Goal: Transaction & Acquisition: Purchase product/service

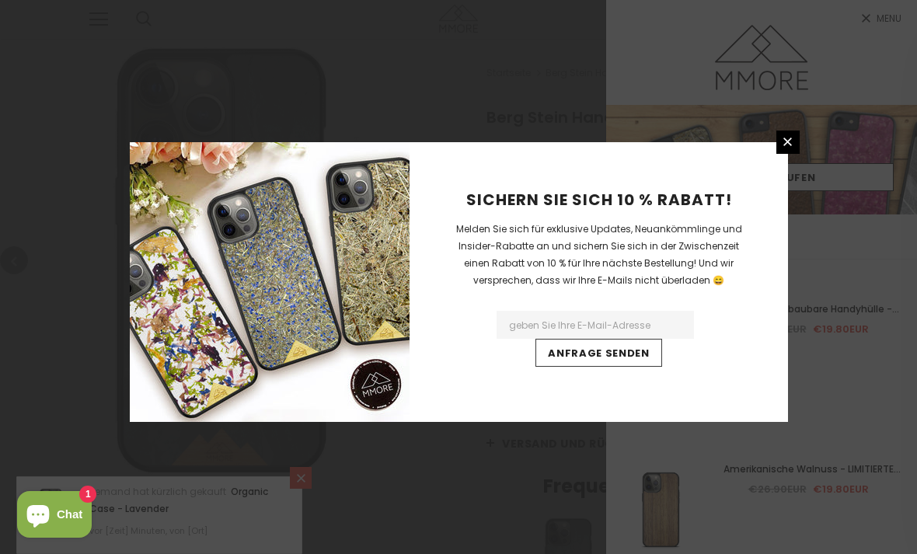
click at [793, 148] on icon at bounding box center [787, 141] width 13 height 13
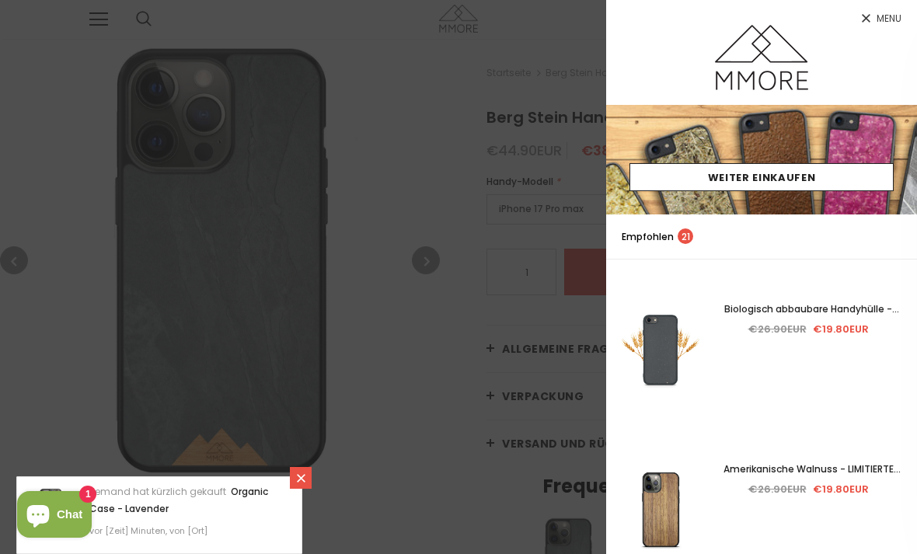
click at [468, 324] on div at bounding box center [458, 277] width 917 height 554
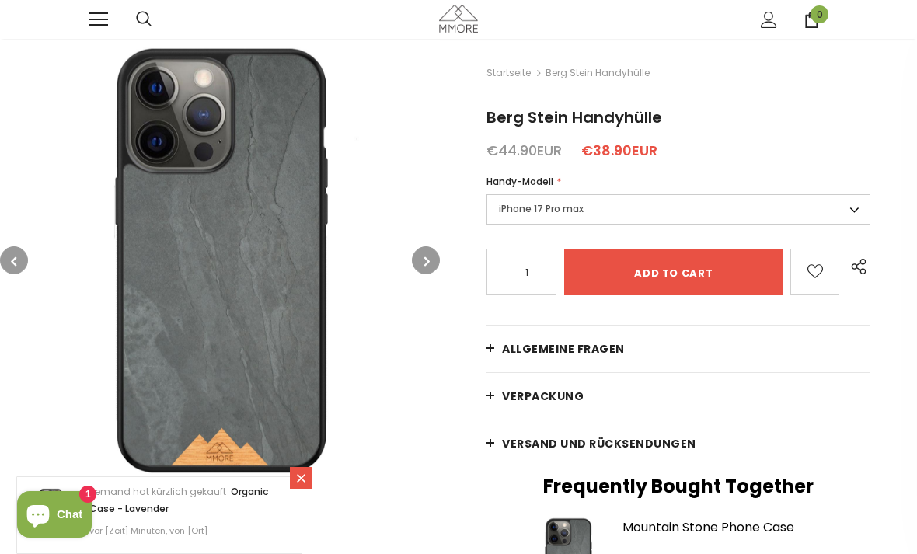
click at [424, 262] on icon "button" at bounding box center [426, 261] width 5 height 16
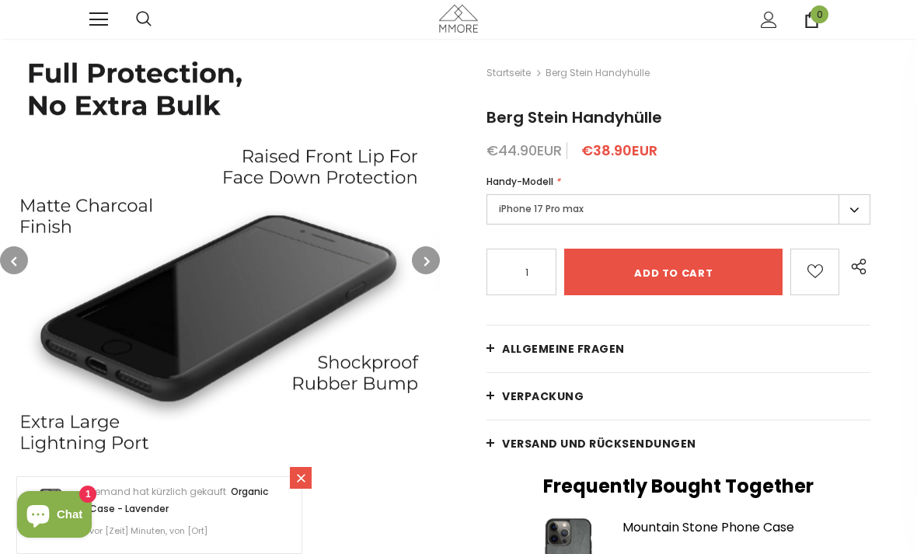
click at [428, 249] on button "button" at bounding box center [426, 260] width 28 height 28
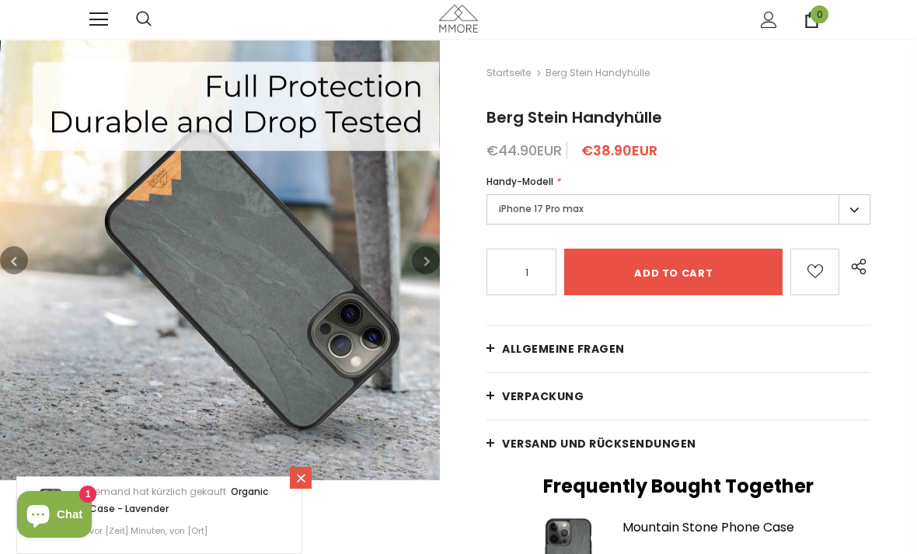
click at [427, 256] on icon "button" at bounding box center [426, 261] width 5 height 16
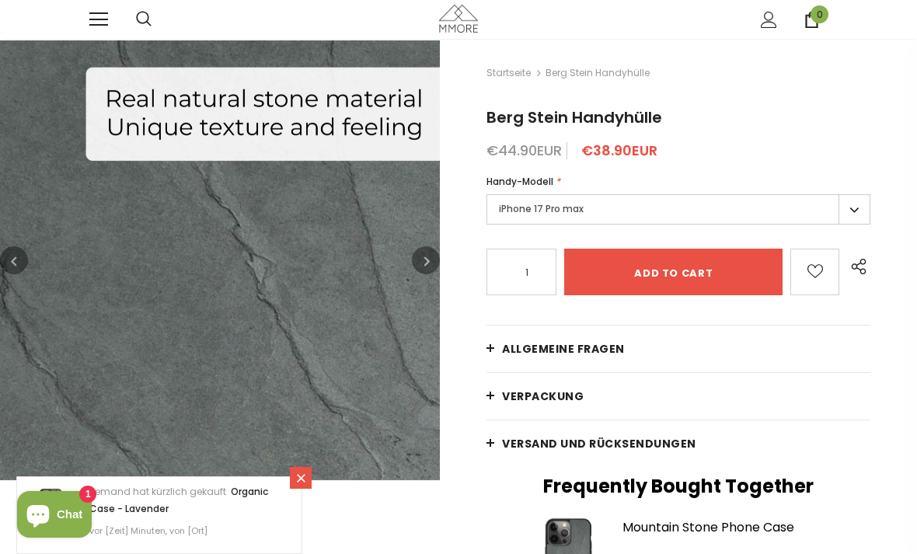
click at [431, 250] on button "button" at bounding box center [426, 260] width 28 height 28
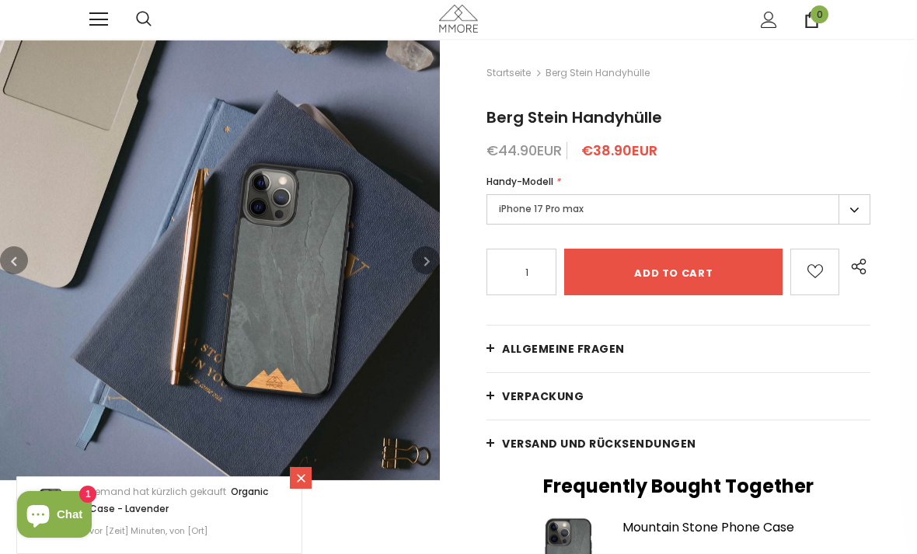
click at [421, 259] on button "button" at bounding box center [426, 260] width 28 height 28
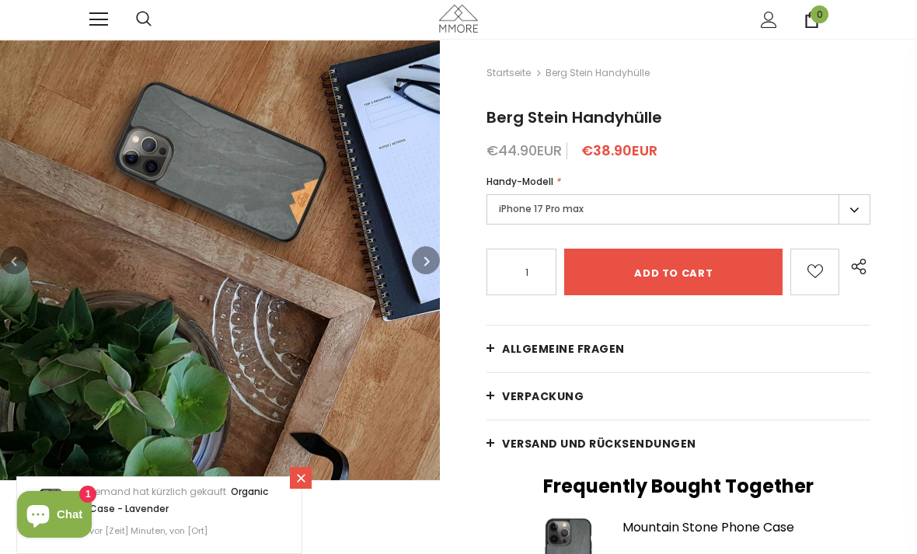
click at [101, 14] on span at bounding box center [98, 13] width 19 height 2
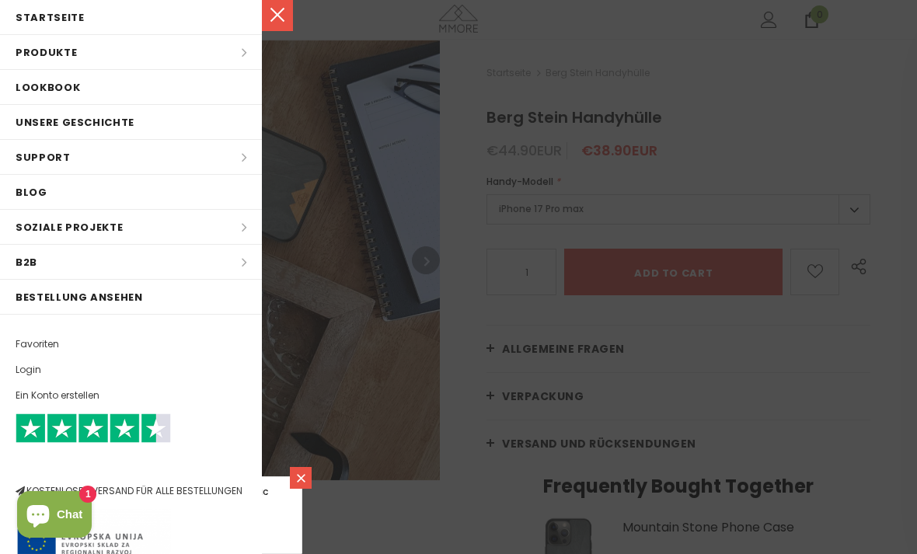
click at [208, 50] on li "Produkte Produkte Alle Produkte Alle Produkte PROBE SETS Bio-Sammlung Holz-Samm…" at bounding box center [131, 52] width 262 height 35
click at [249, 46] on li "Produkte Produkte Alle Produkte Alle Produkte PROBE SETS Bio-Sammlung Holz-Samm…" at bounding box center [131, 52] width 262 height 35
click at [100, 54] on li "Produkte Produkte Alle Produkte Alle Produkte PROBE SETS Bio-Sammlung Holz-Samm…" at bounding box center [131, 52] width 262 height 35
click at [277, 17] on link at bounding box center [277, 15] width 31 height 31
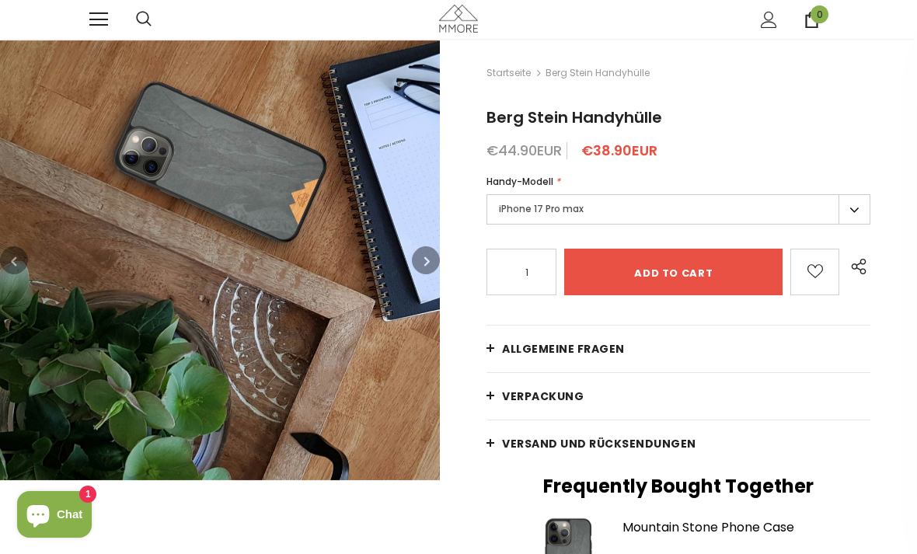
click at [456, 24] on img at bounding box center [458, 18] width 39 height 27
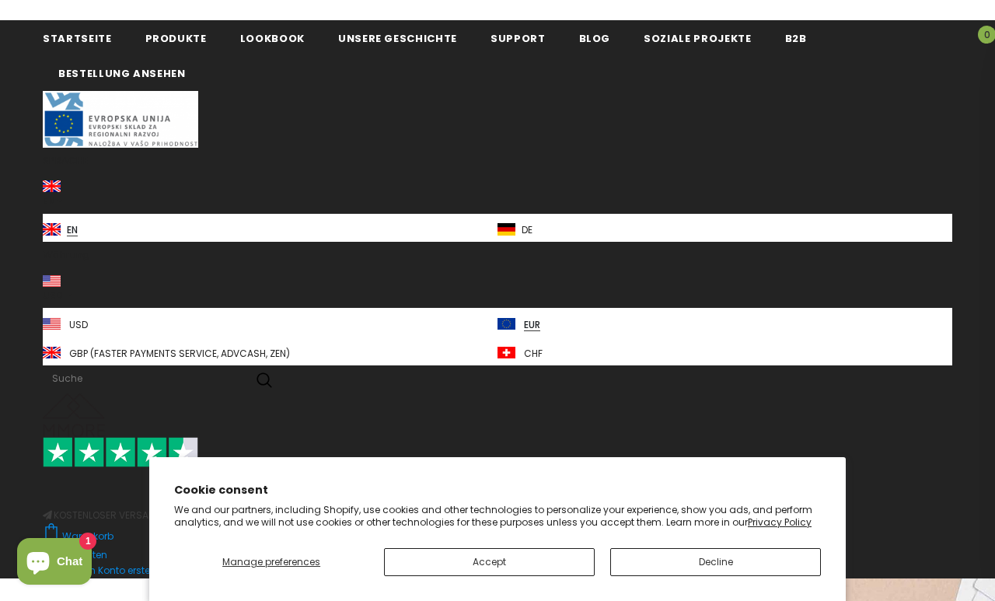
click at [177, 37] on span "Produkte" at bounding box center [175, 38] width 61 height 15
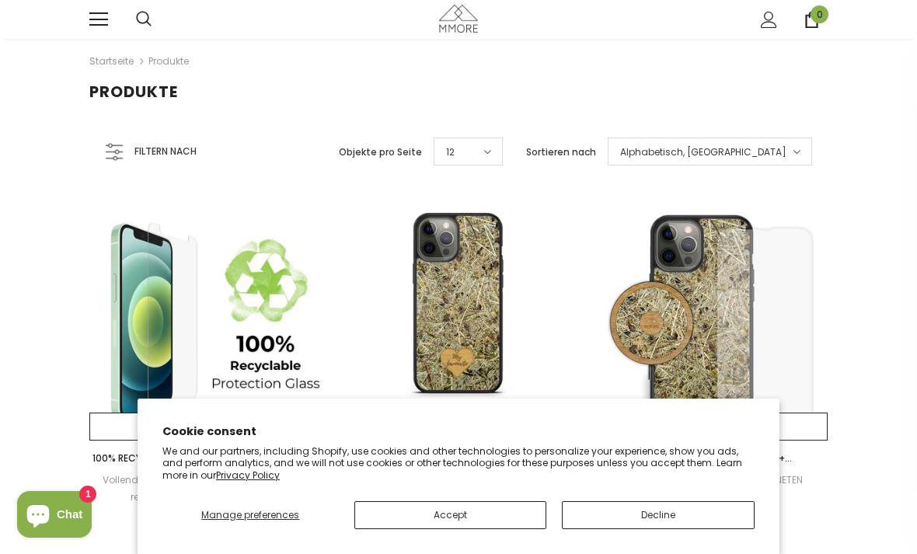
click at [514, 504] on button "Accept" at bounding box center [450, 515] width 193 height 28
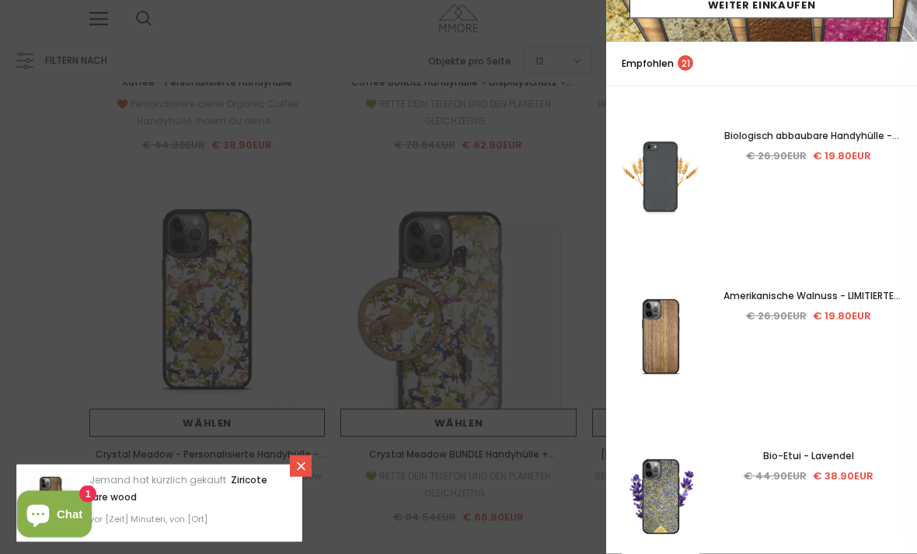
scroll to position [4483, 0]
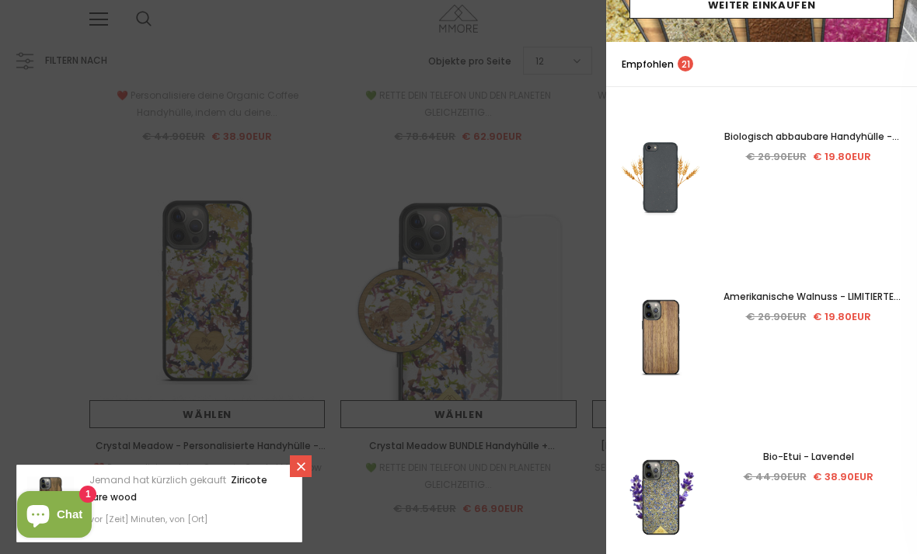
click at [304, 473] on icon at bounding box center [301, 466] width 13 height 13
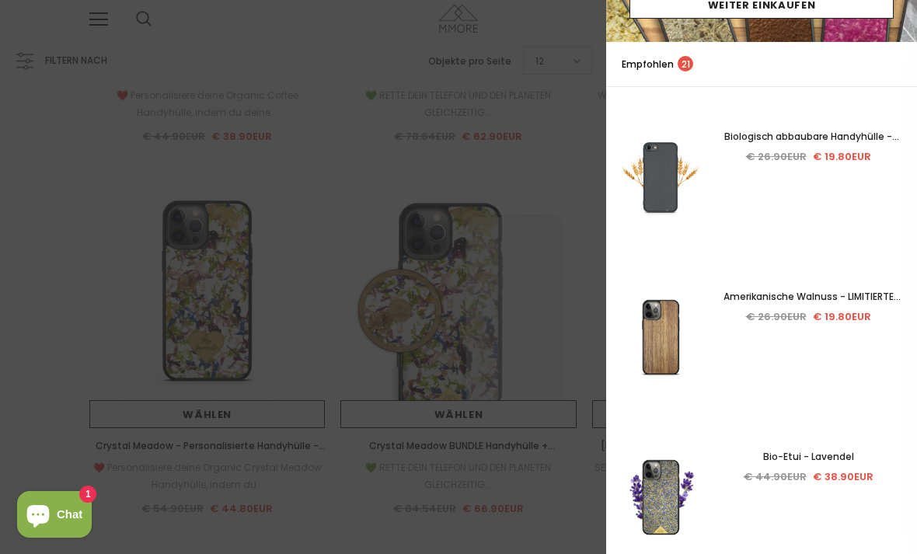
click at [551, 409] on div at bounding box center [458, 277] width 917 height 554
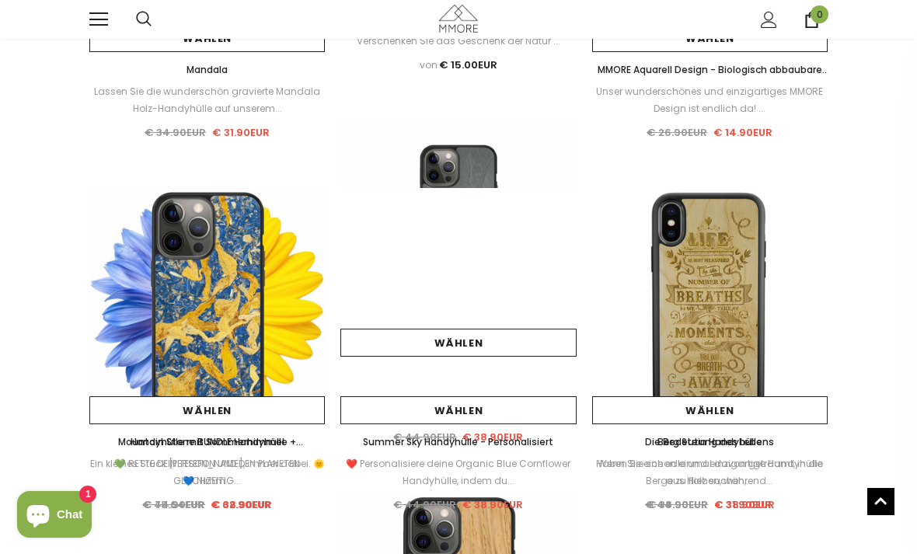
scroll to position [6722, 0]
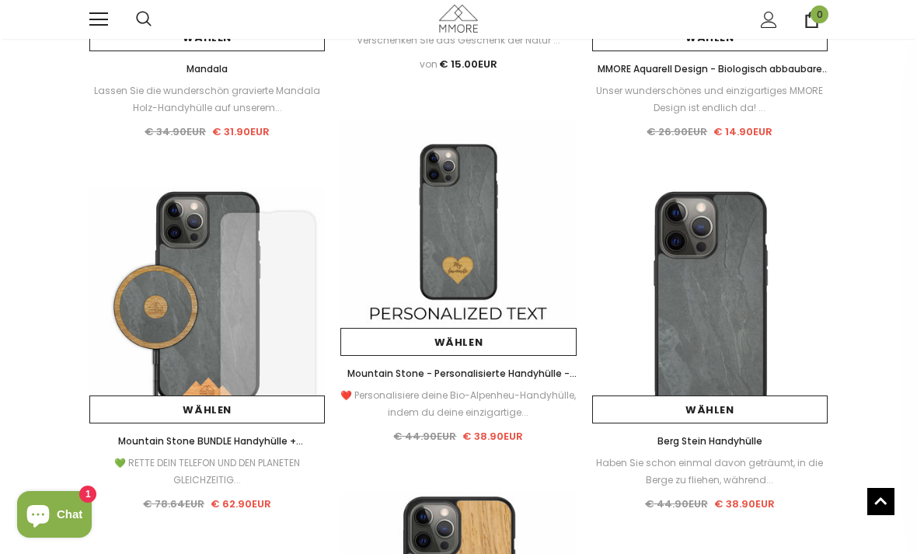
click at [727, 339] on img at bounding box center [709, 304] width 235 height 235
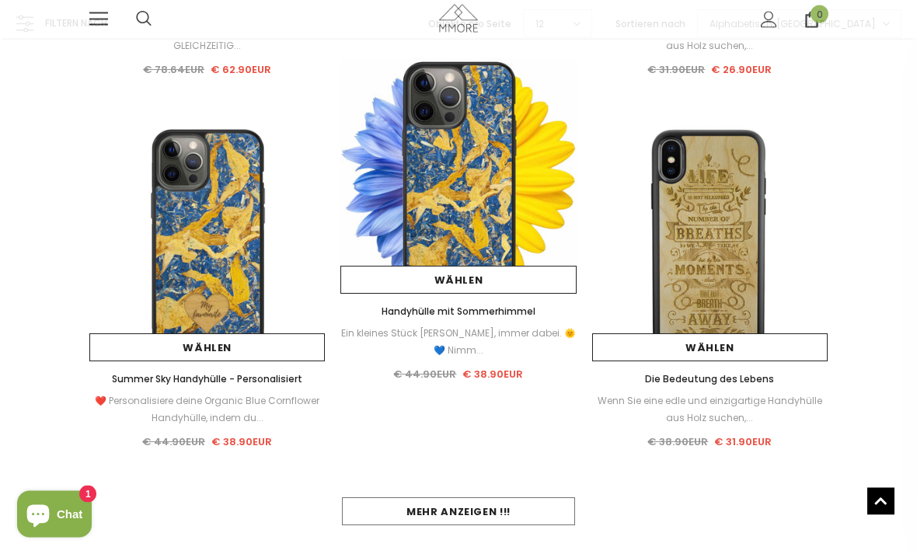
scroll to position [10137, 0]
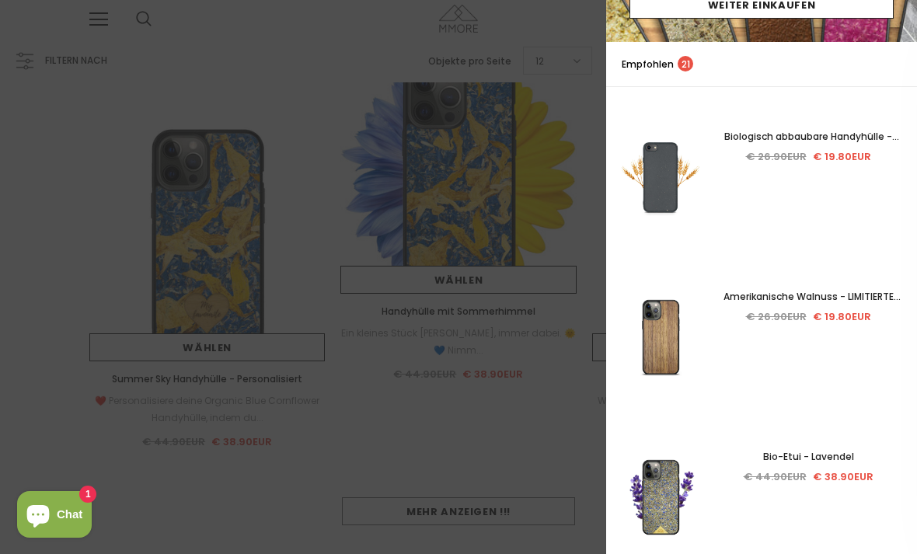
click at [560, 441] on div at bounding box center [458, 277] width 917 height 554
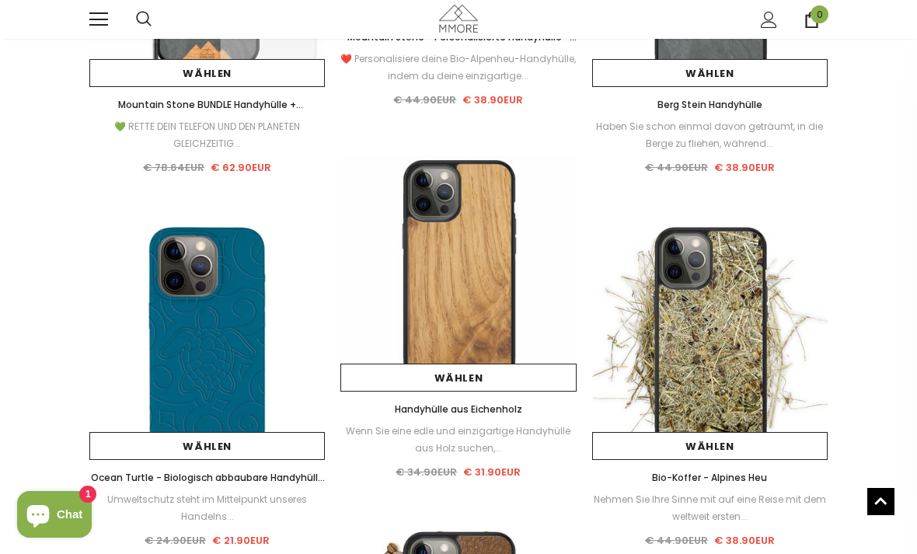
scroll to position [7059, 0]
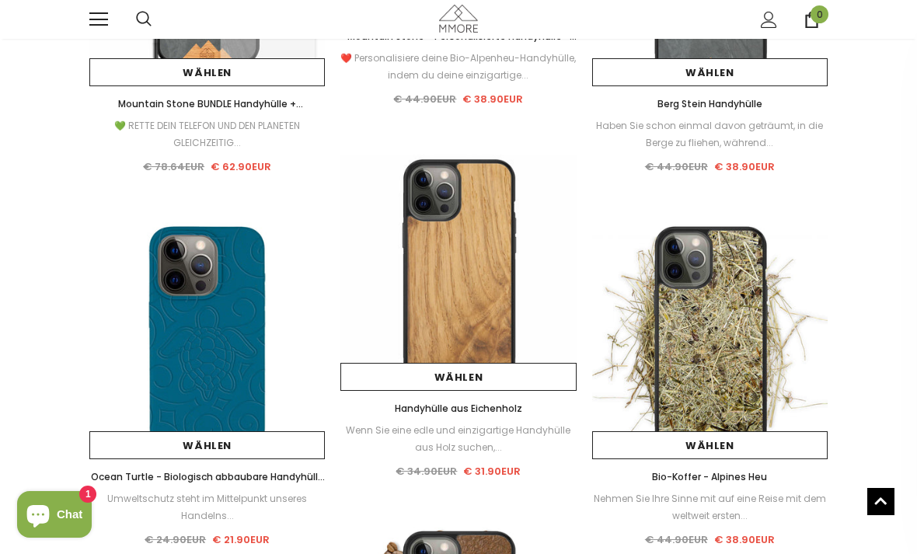
click at [480, 311] on img at bounding box center [457, 272] width 235 height 235
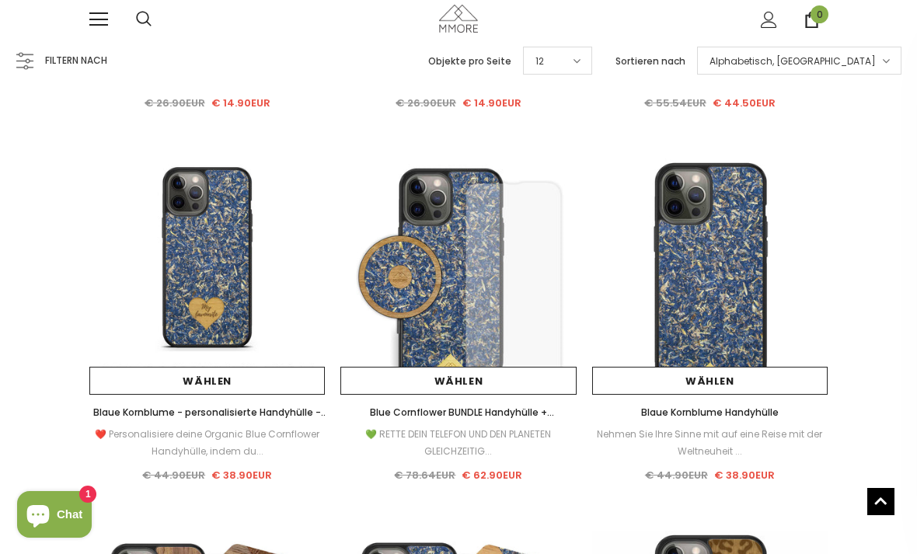
scroll to position [3402, 0]
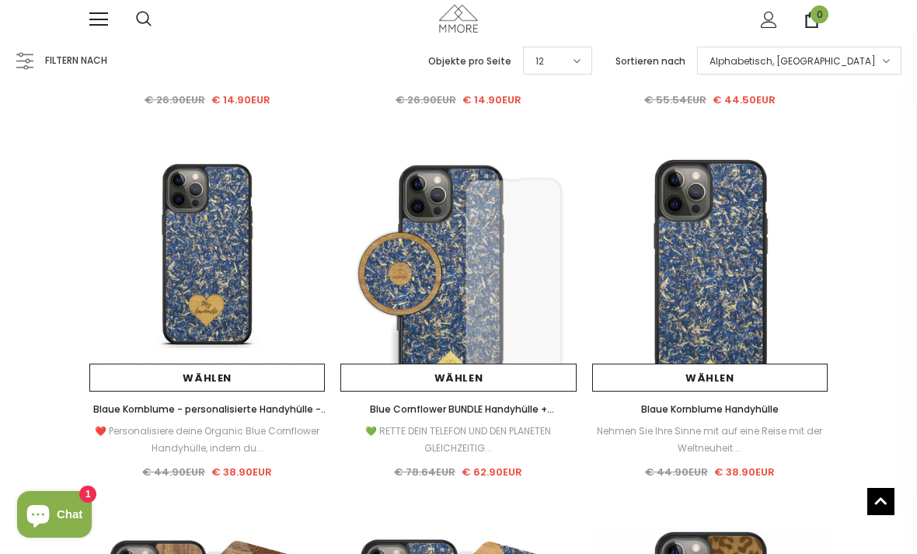
click at [703, 291] on img at bounding box center [709, 272] width 235 height 235
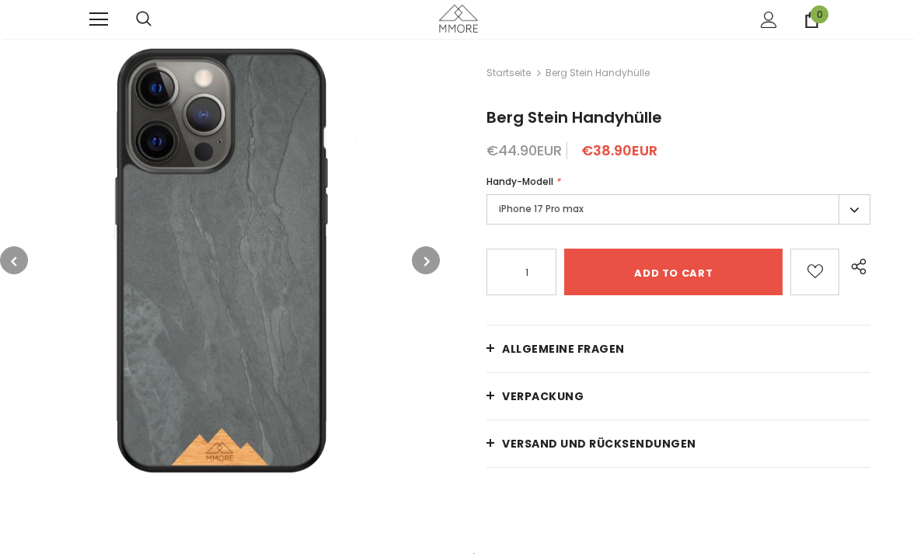
type input "Add to cart"
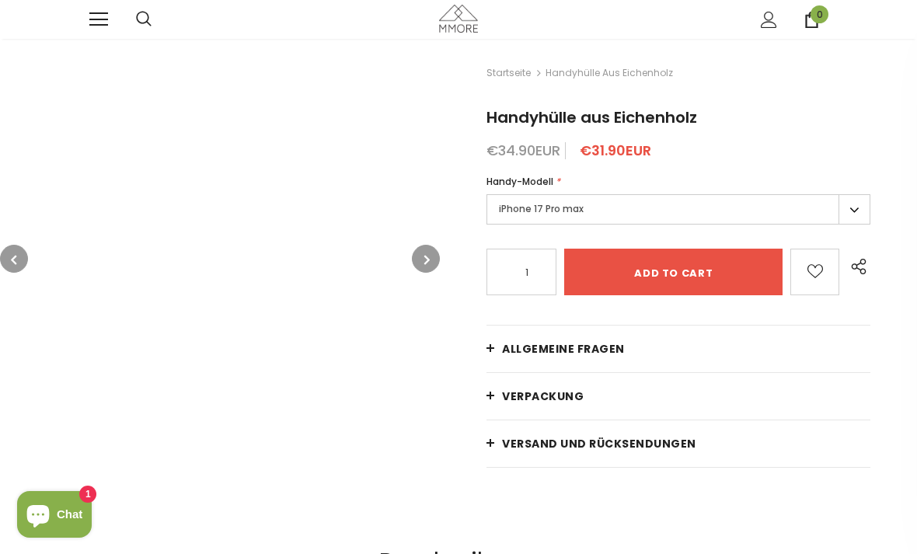
click at [433, 260] on button "button" at bounding box center [426, 259] width 28 height 28
